Goal: Transaction & Acquisition: Subscribe to service/newsletter

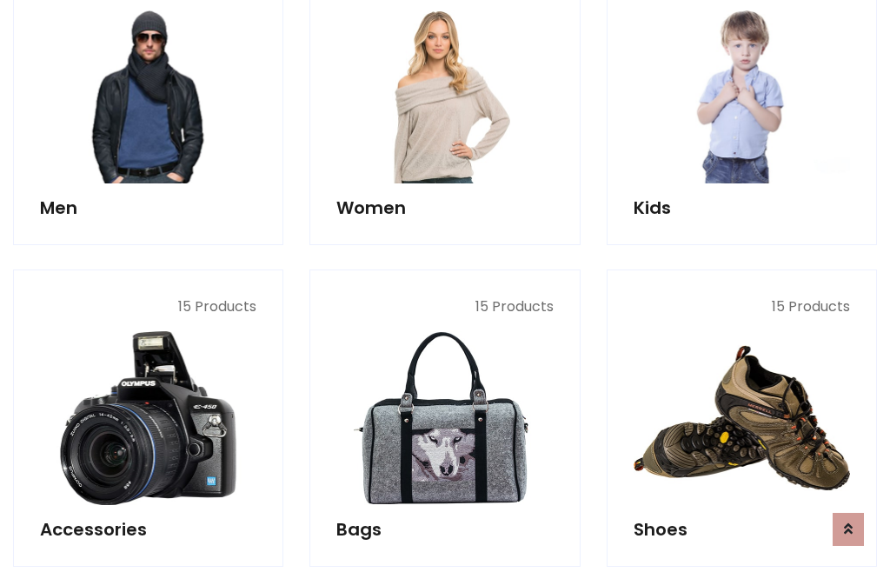
scroll to position [1261, 0]
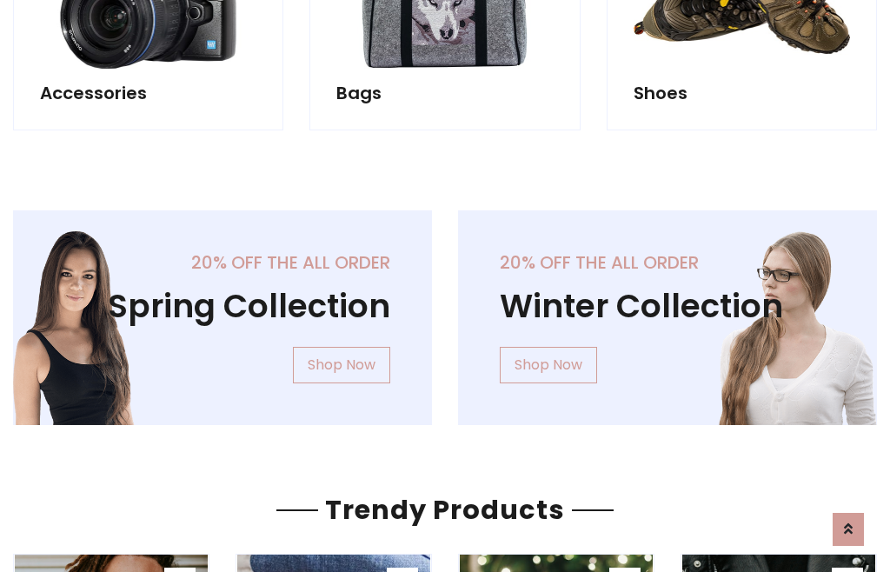
click at [445, 310] on div "20% off the all order Winter Collection Shop Now" at bounding box center [667, 331] width 445 height 242
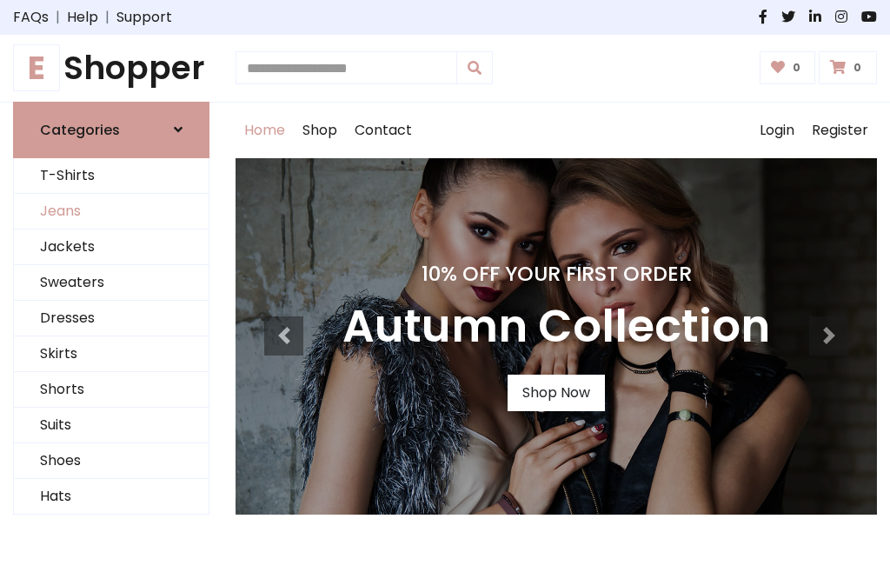
click at [111, 211] on link "Jeans" at bounding box center [111, 212] width 195 height 36
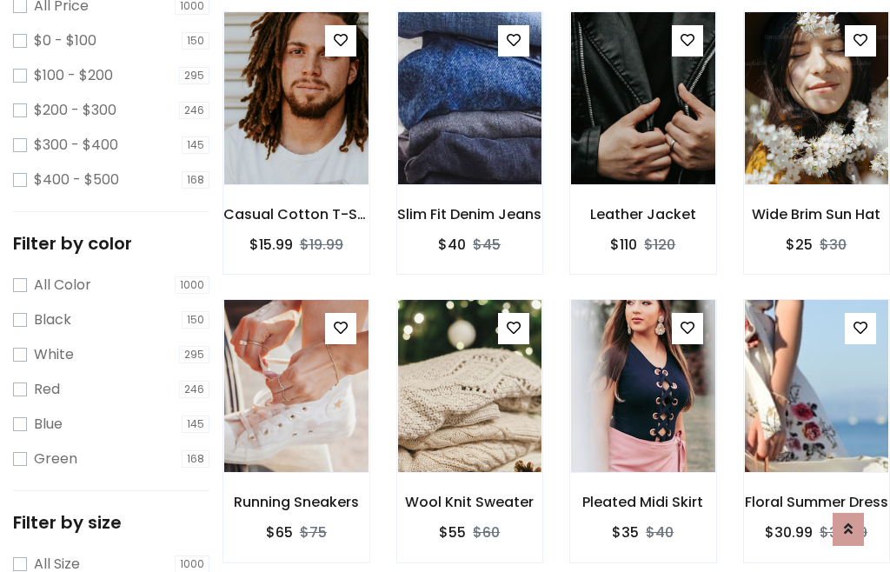
scroll to position [548, 0]
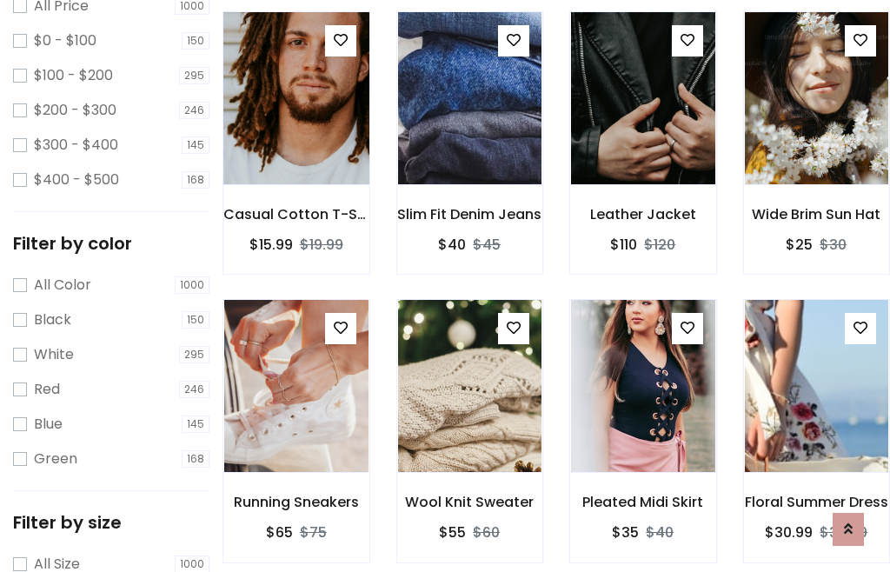
click at [295, 136] on img at bounding box center [295, 98] width 173 height 417
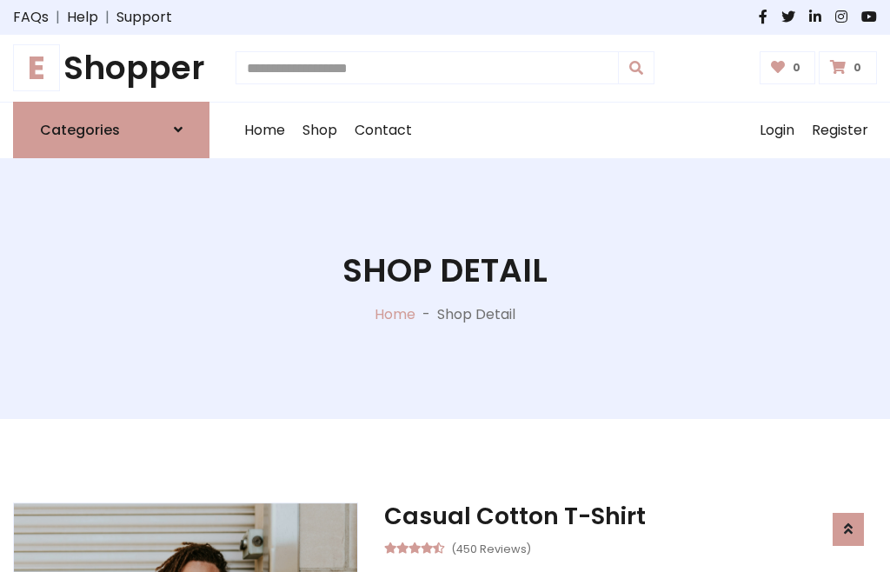
scroll to position [187, 0]
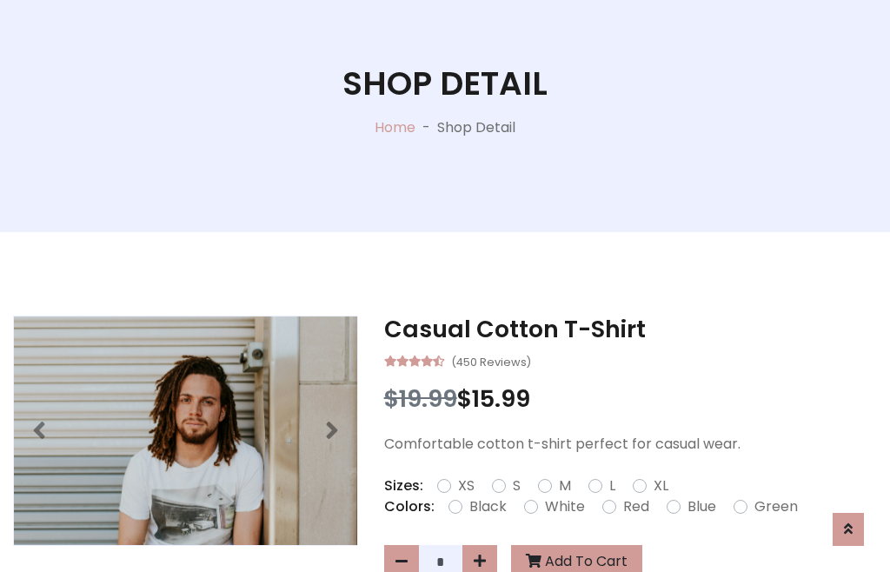
click at [633, 507] on label "Red" at bounding box center [636, 506] width 26 height 21
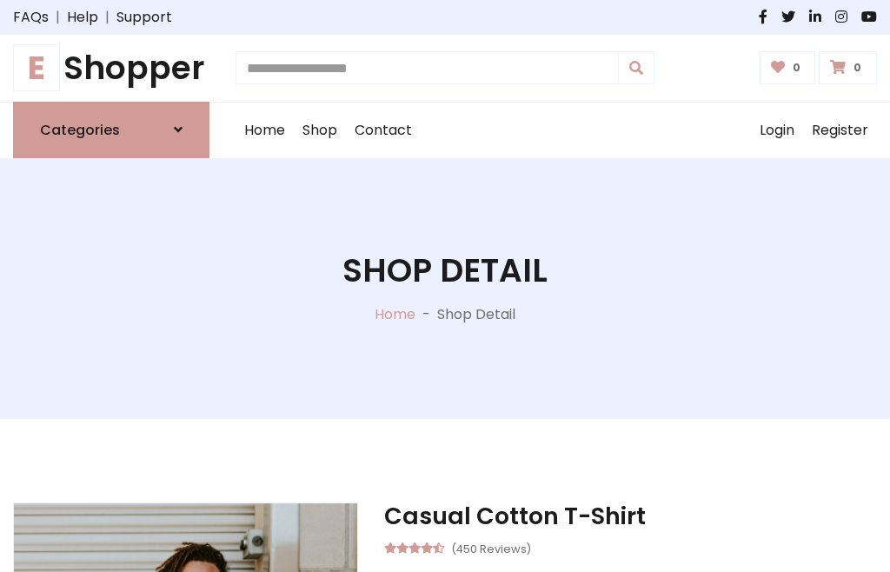
click at [445, 286] on h1 "Shop Detail" at bounding box center [444, 270] width 205 height 39
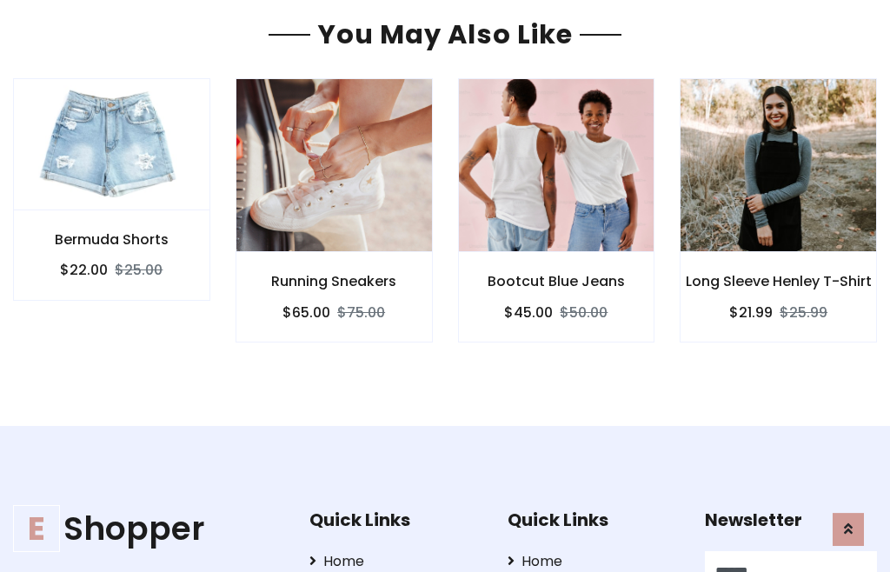
type input "******"
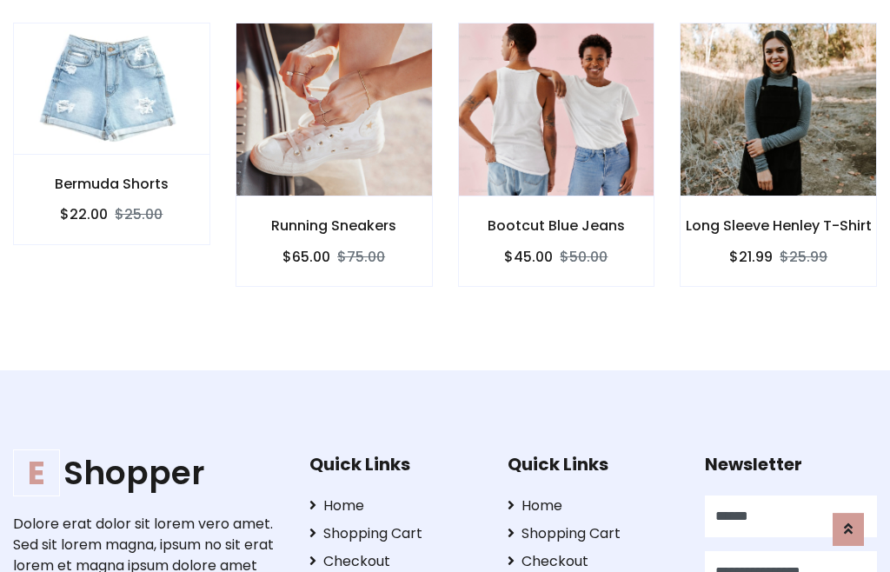
scroll to position [0, 1]
type input "**********"
